Goal: Consume media (video, audio)

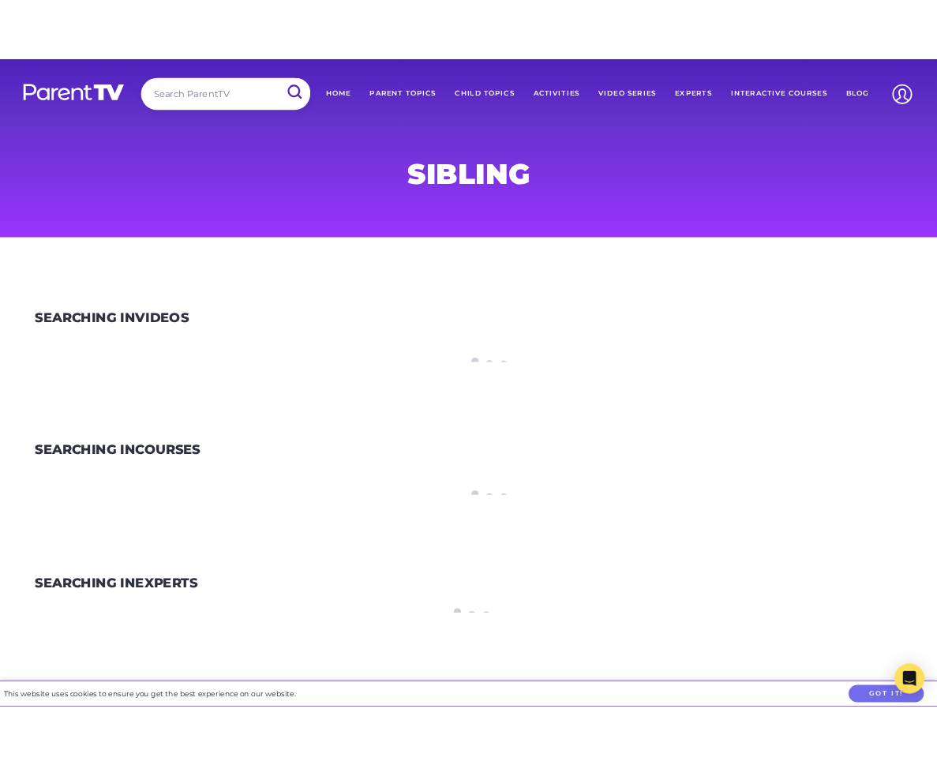
scroll to position [69, 0]
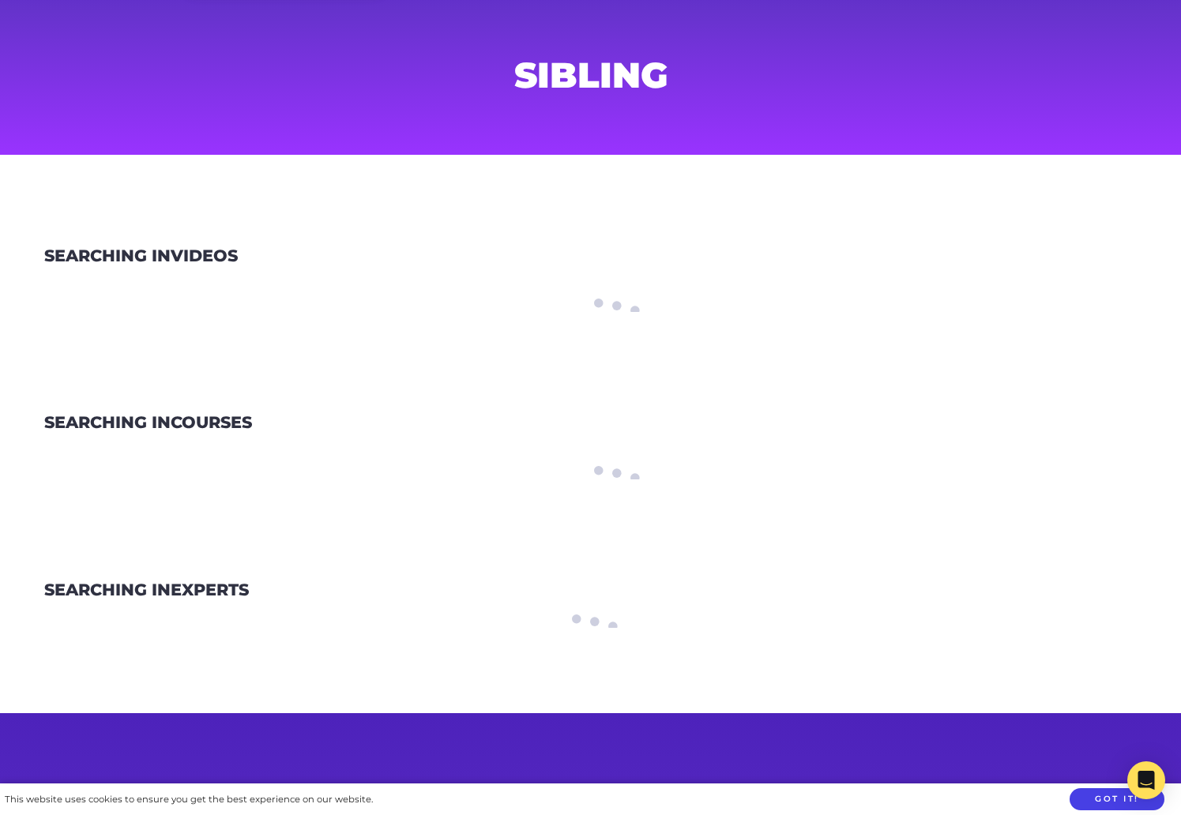
click at [1099, 791] on button "Got it!" at bounding box center [1116, 799] width 95 height 23
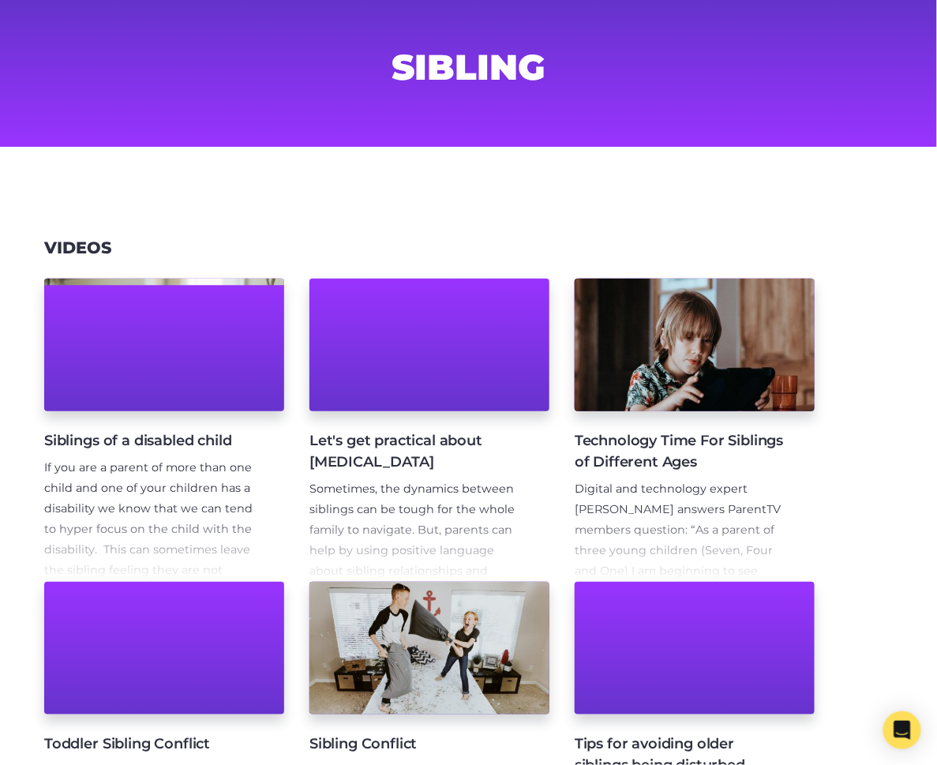
scroll to position [190, 0]
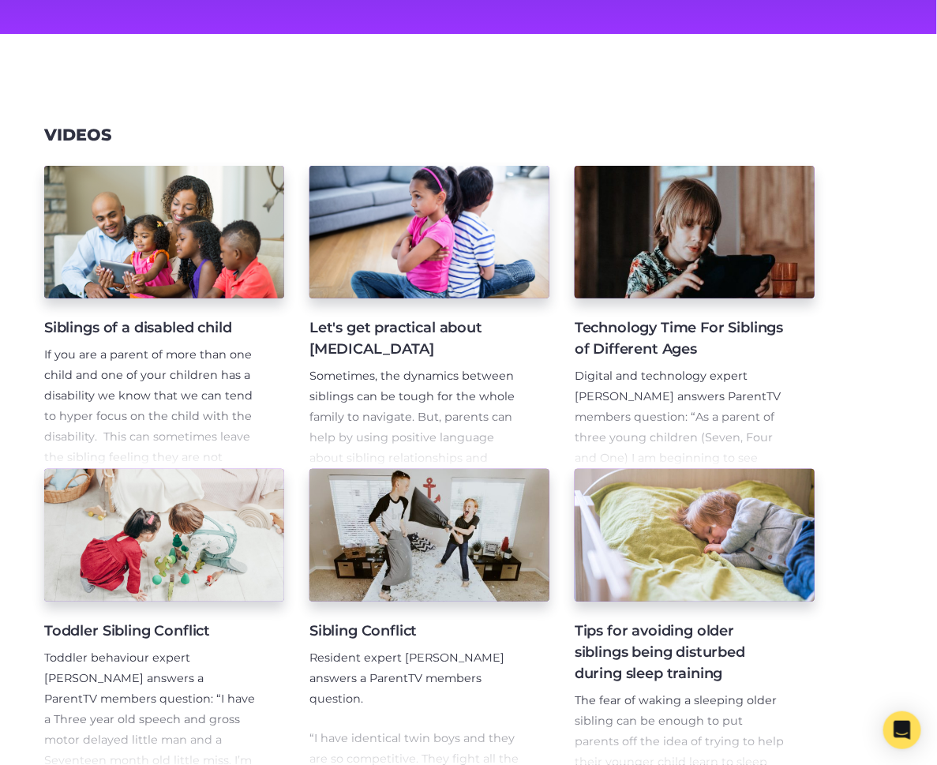
click at [403, 320] on h4 "Let's get practical about [MEDICAL_DATA]" at bounding box center [417, 338] width 215 height 43
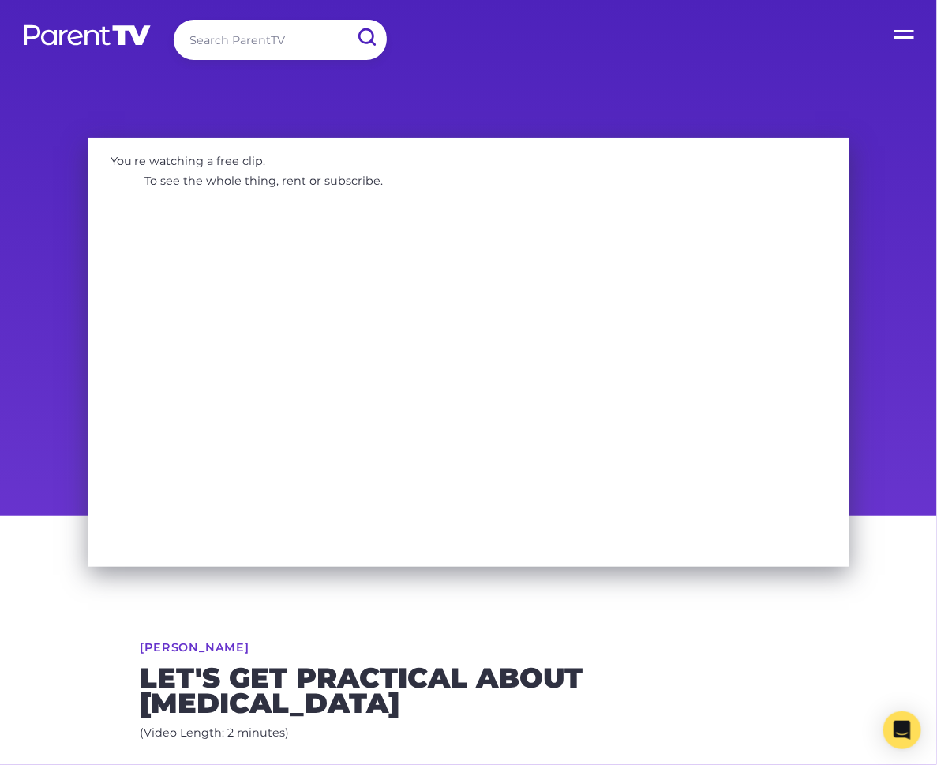
click at [908, 32] on label "Open Menu" at bounding box center [905, 31] width 63 height 63
click at [0, 0] on input "Open Menu" at bounding box center [0, 0] width 0 height 0
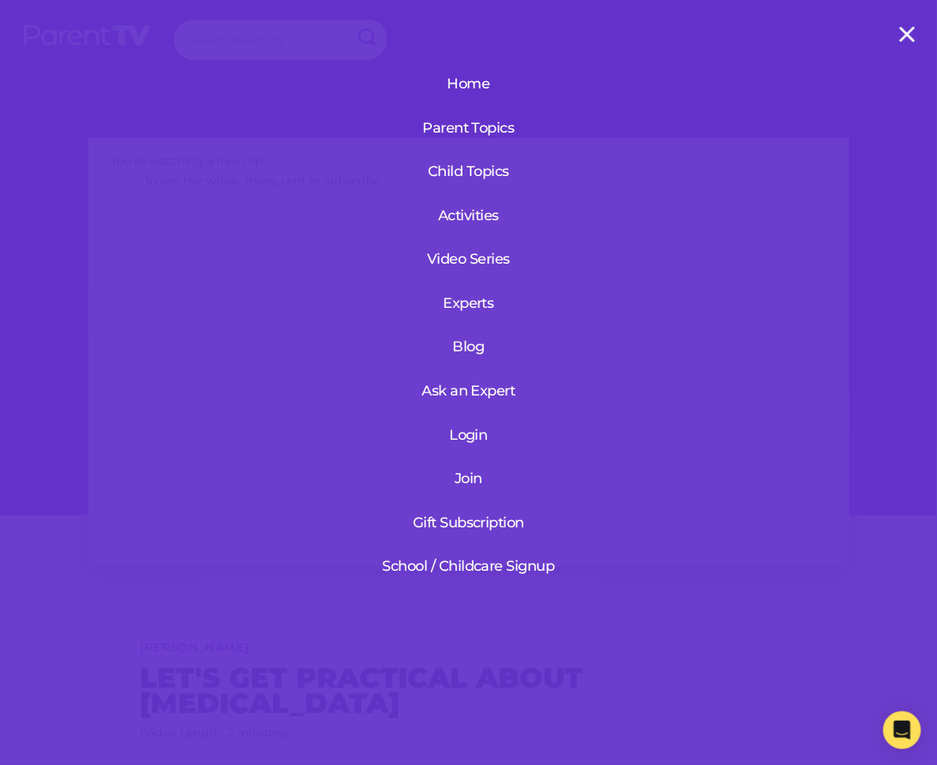
click at [474, 434] on link "Login" at bounding box center [468, 435] width 189 height 41
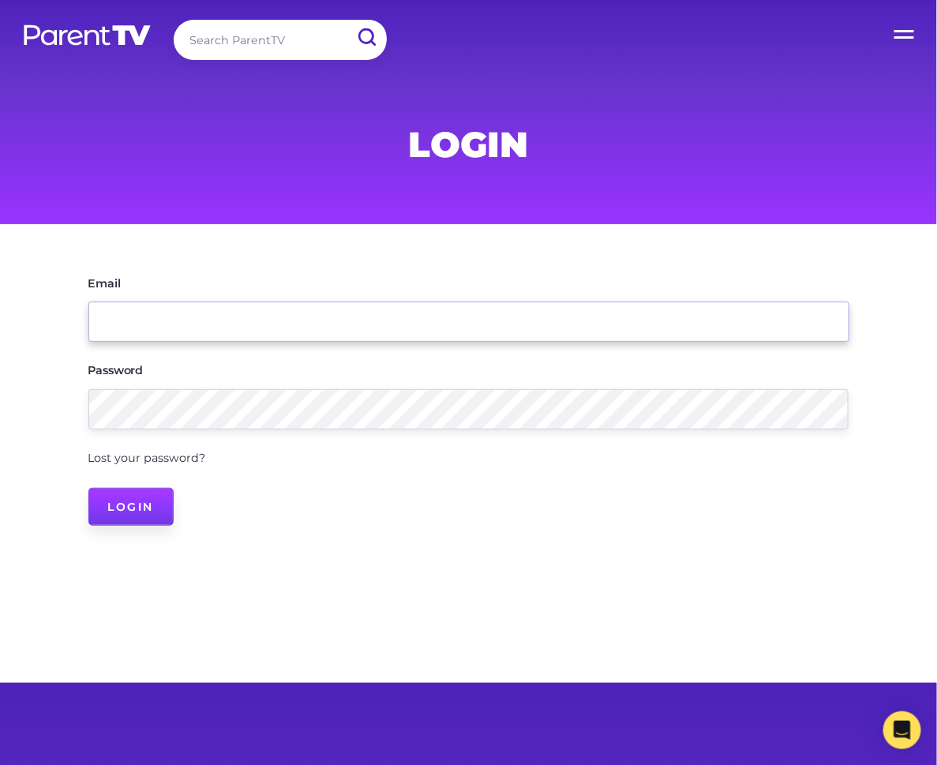
type input "[EMAIL_ADDRESS][DOMAIN_NAME]"
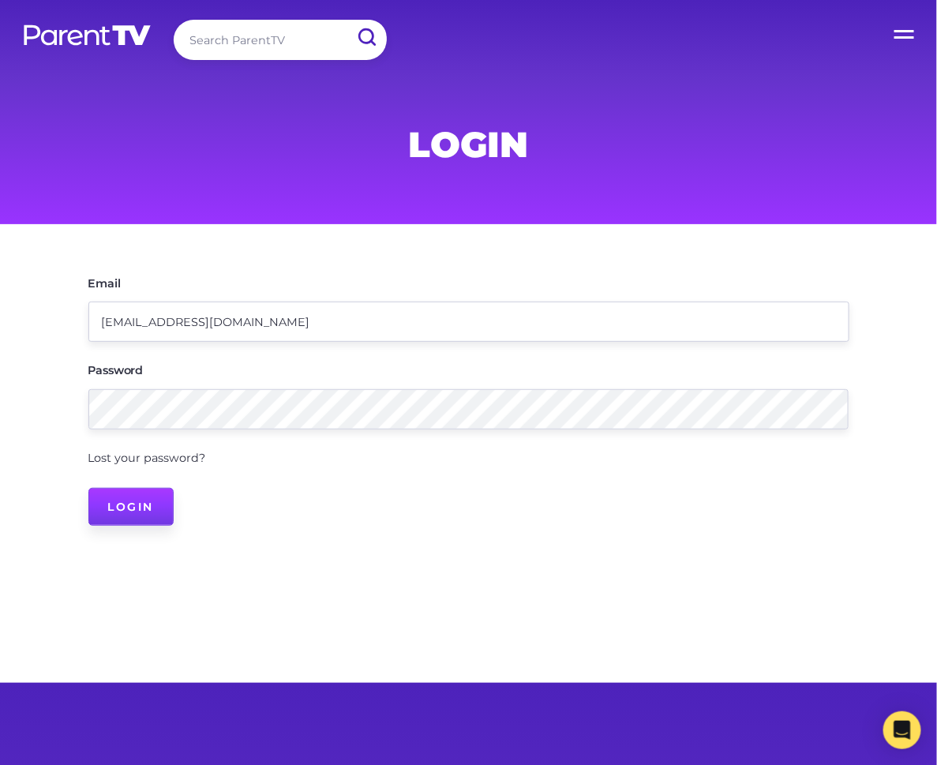
click at [152, 513] on input "Login" at bounding box center [131, 507] width 86 height 38
